Goal: Task Accomplishment & Management: Manage account settings

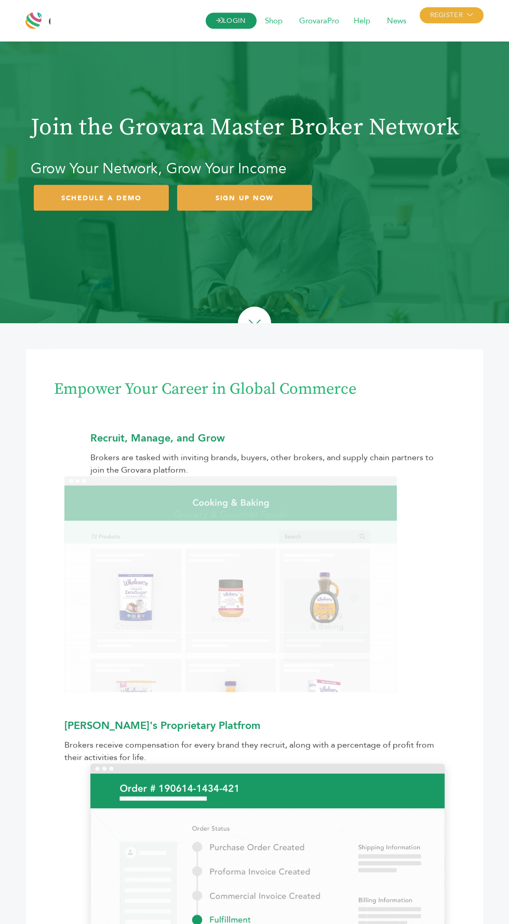
click at [234, 19] on link "LOGIN" at bounding box center [230, 21] width 51 height 16
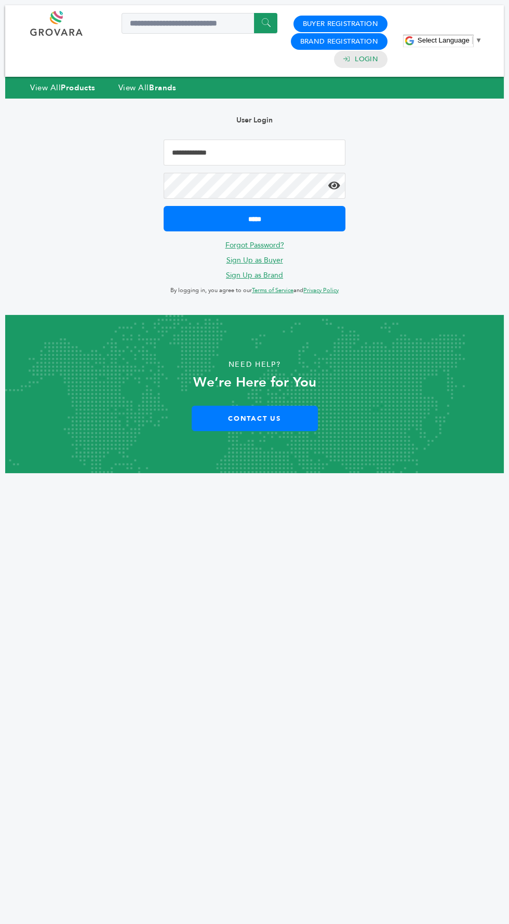
click at [276, 154] on input "Email Address" at bounding box center [254, 153] width 182 height 26
type input "**********"
click at [163, 206] on input "*****" at bounding box center [254, 218] width 182 height 25
